Goal: Task Accomplishment & Management: Use online tool/utility

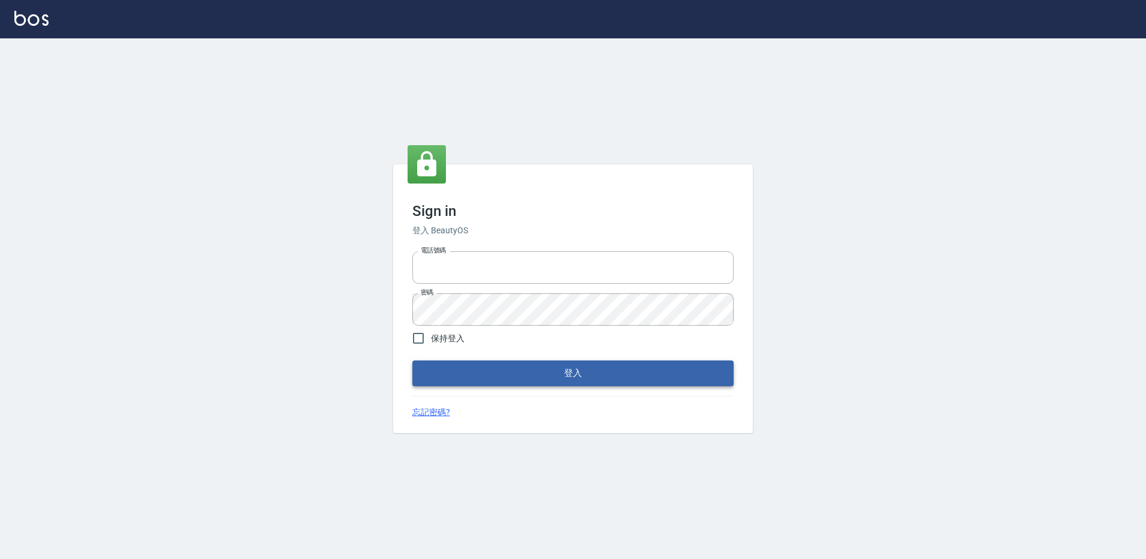
type input "27222158"
click at [523, 373] on button "登入" at bounding box center [572, 372] width 321 height 25
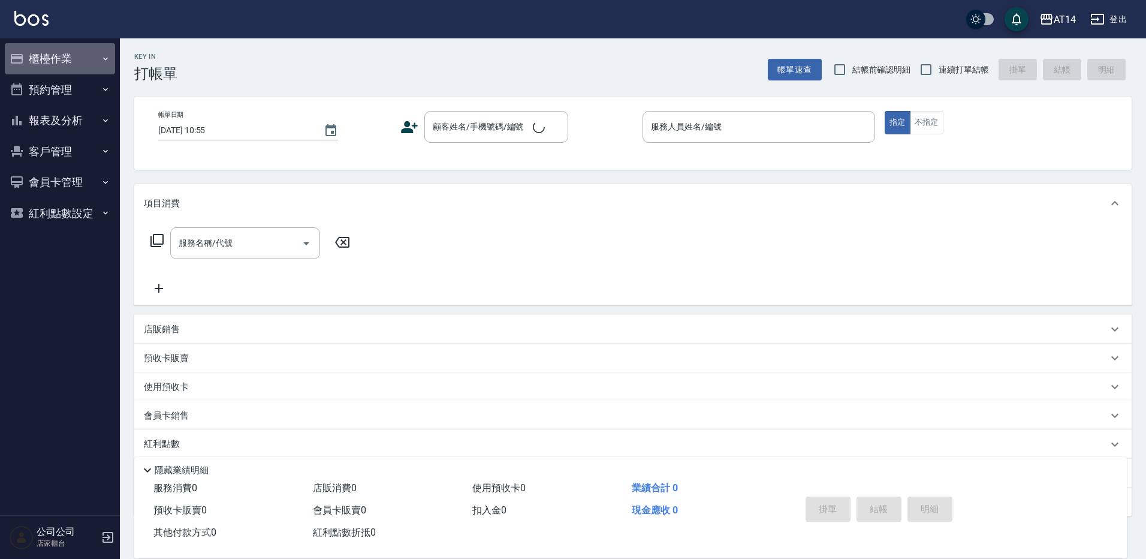
click at [44, 50] on button "櫃檯作業" at bounding box center [60, 58] width 110 height 31
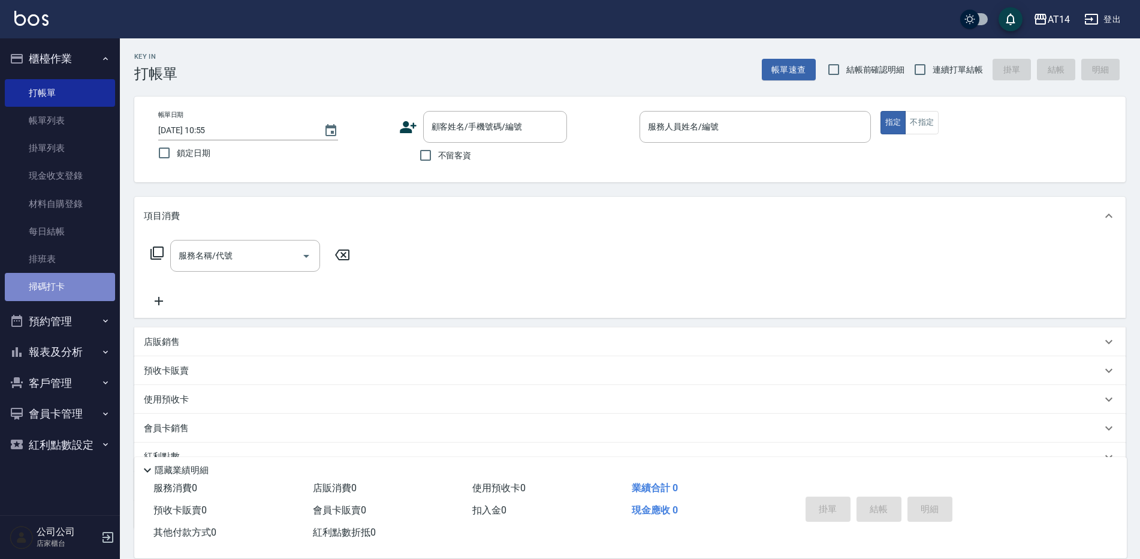
click at [93, 286] on link "掃碼打卡" at bounding box center [60, 287] width 110 height 28
